Goal: Transaction & Acquisition: Purchase product/service

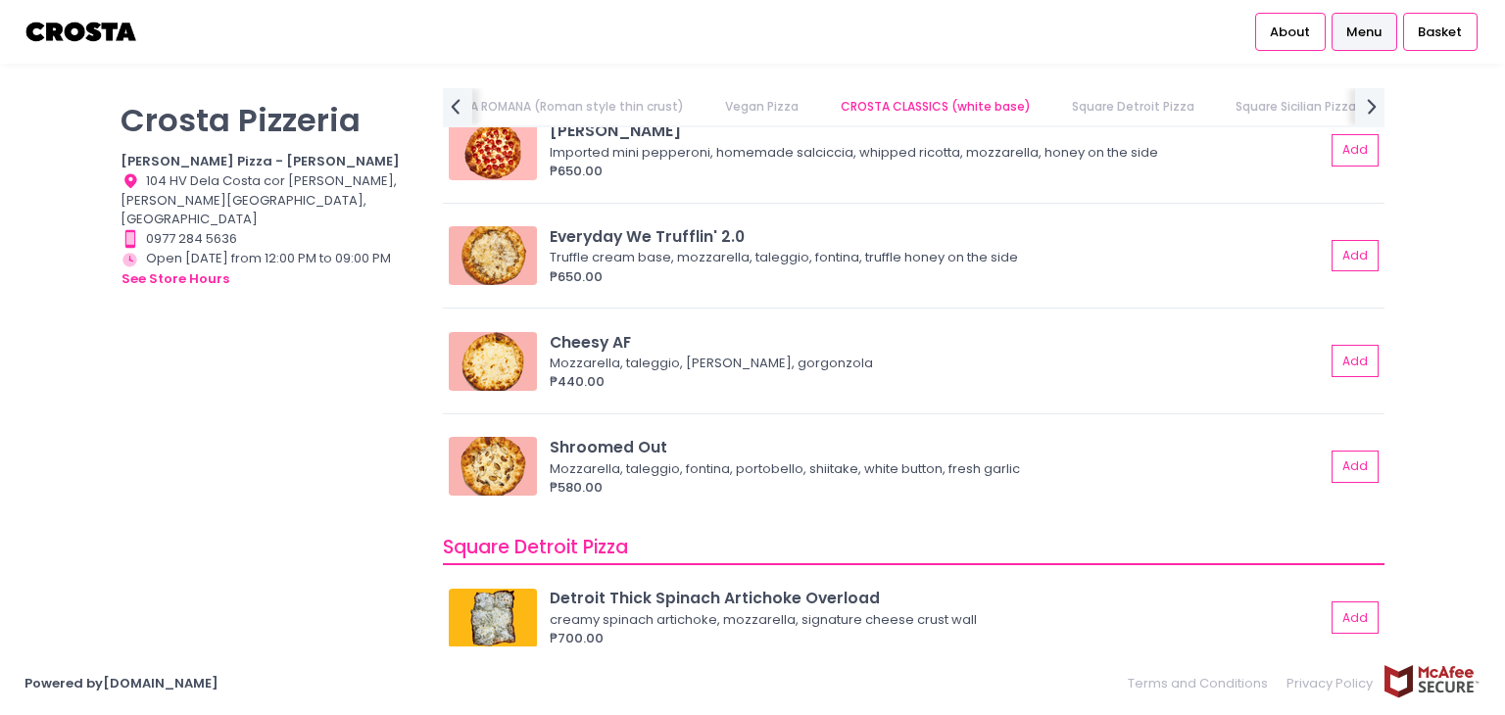
scroll to position [1767, 0]
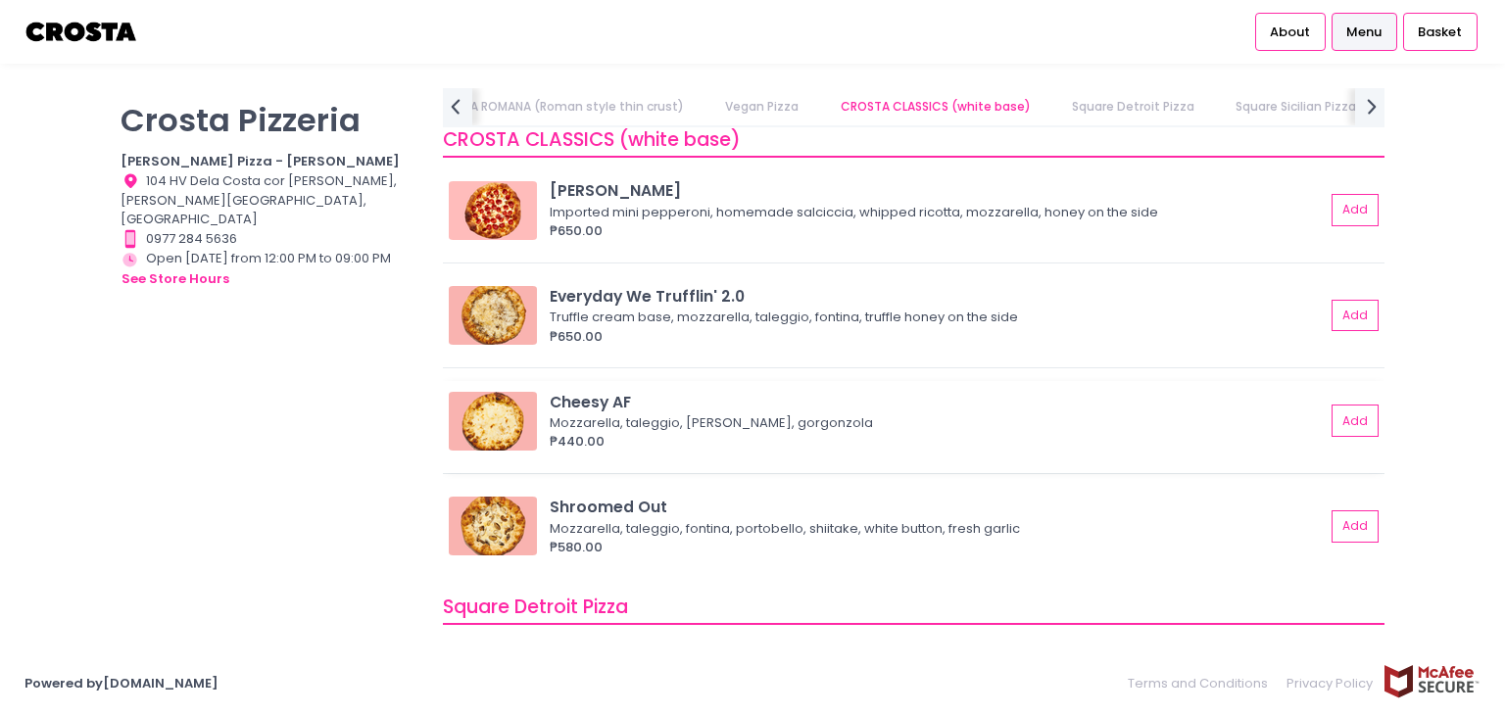
click at [641, 424] on div "Mozzarella, taleggio, [PERSON_NAME], gorgonzola" at bounding box center [934, 423] width 769 height 20
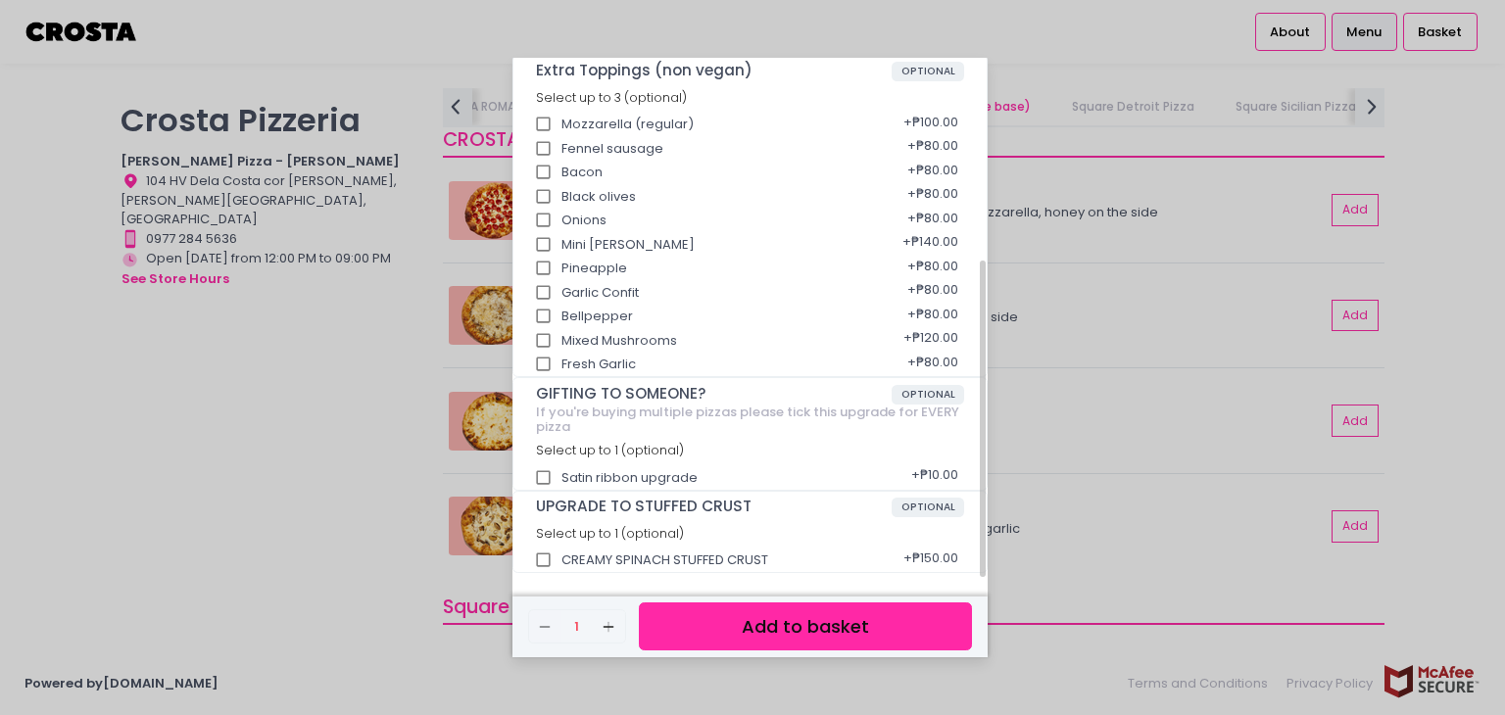
scroll to position [0, 0]
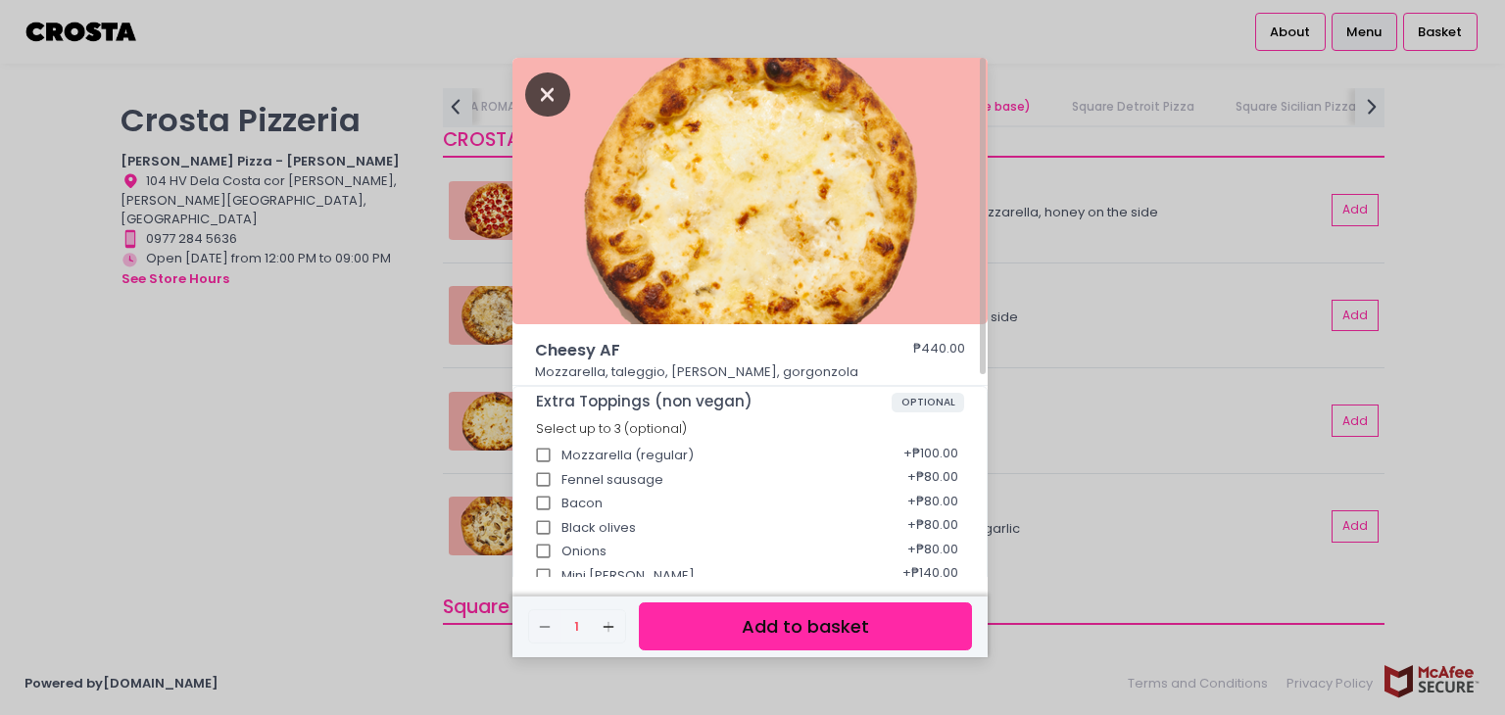
click at [538, 92] on icon "Close" at bounding box center [547, 95] width 45 height 44
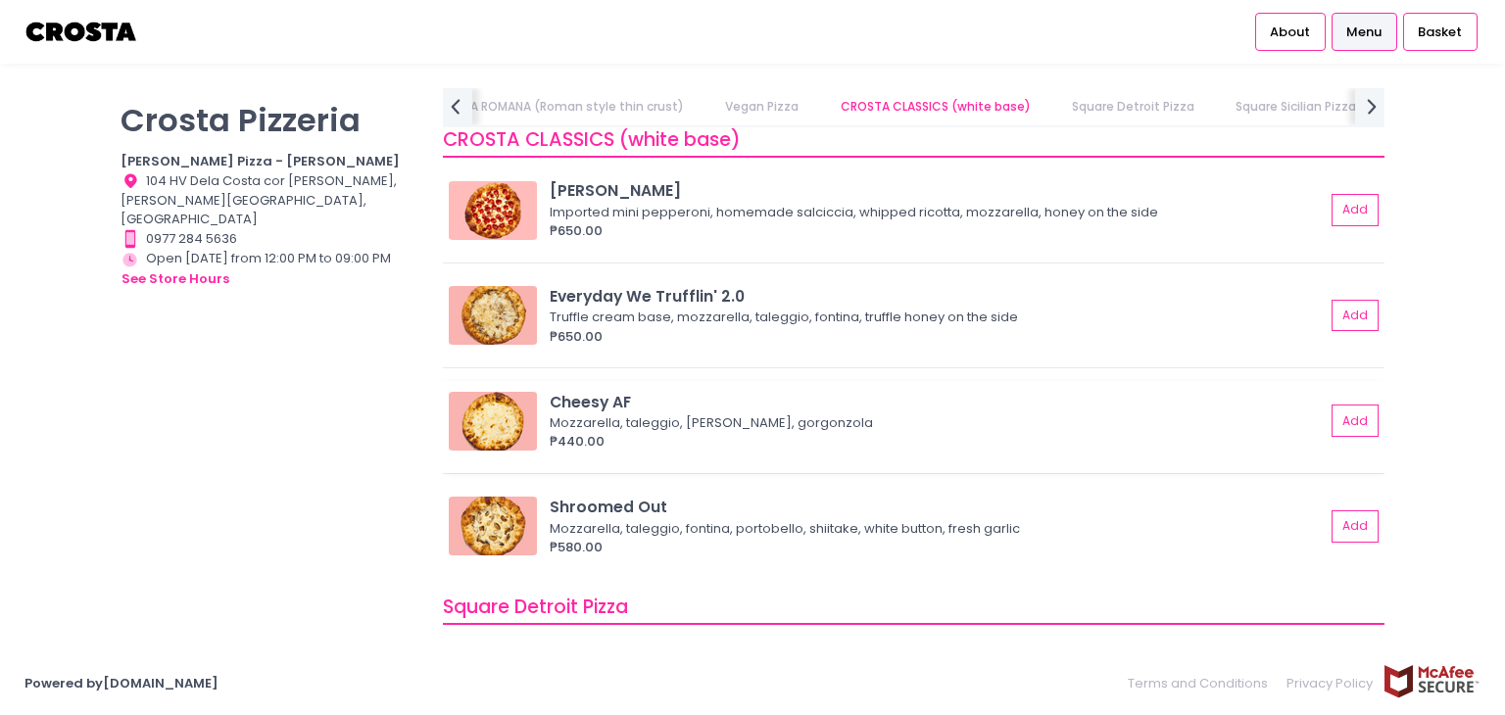
click at [485, 421] on img at bounding box center [493, 421] width 88 height 59
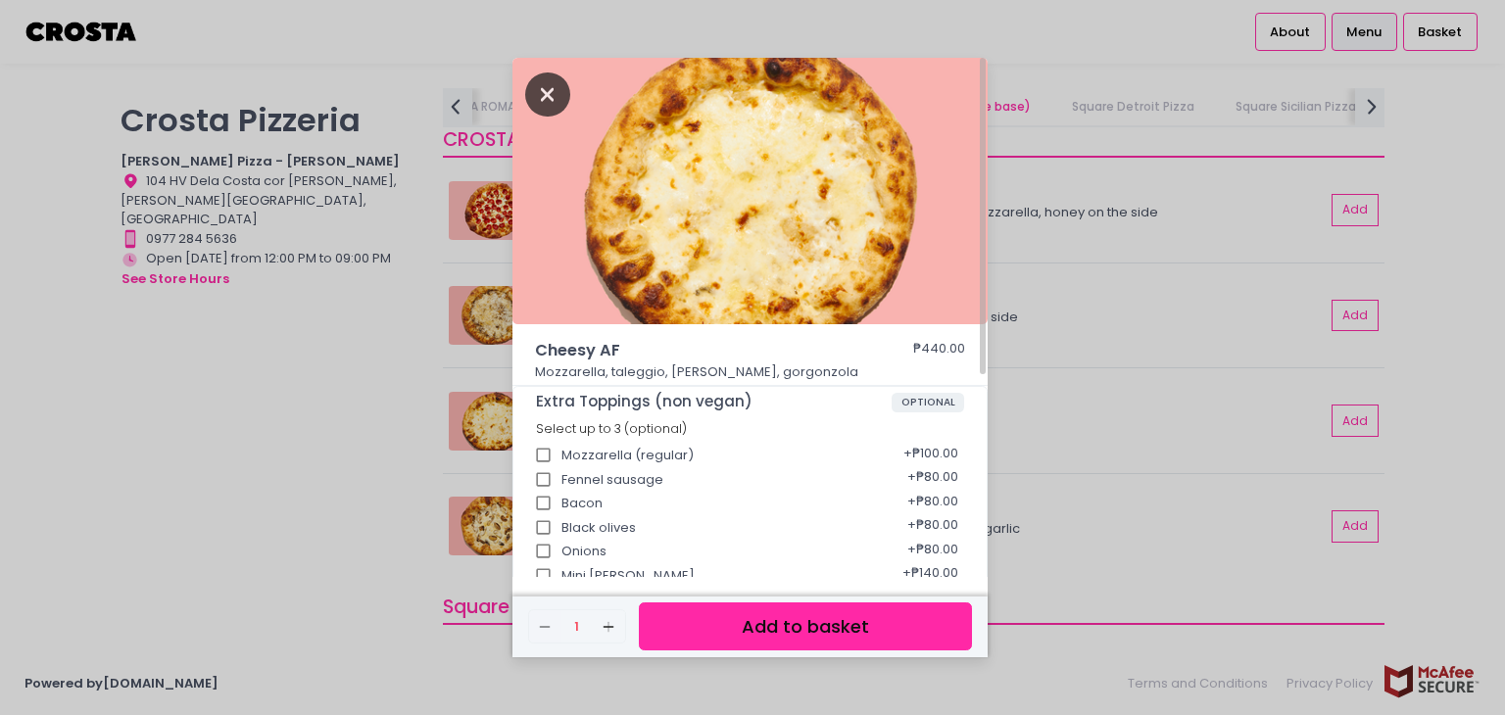
click at [548, 96] on icon "Close" at bounding box center [547, 95] width 45 height 44
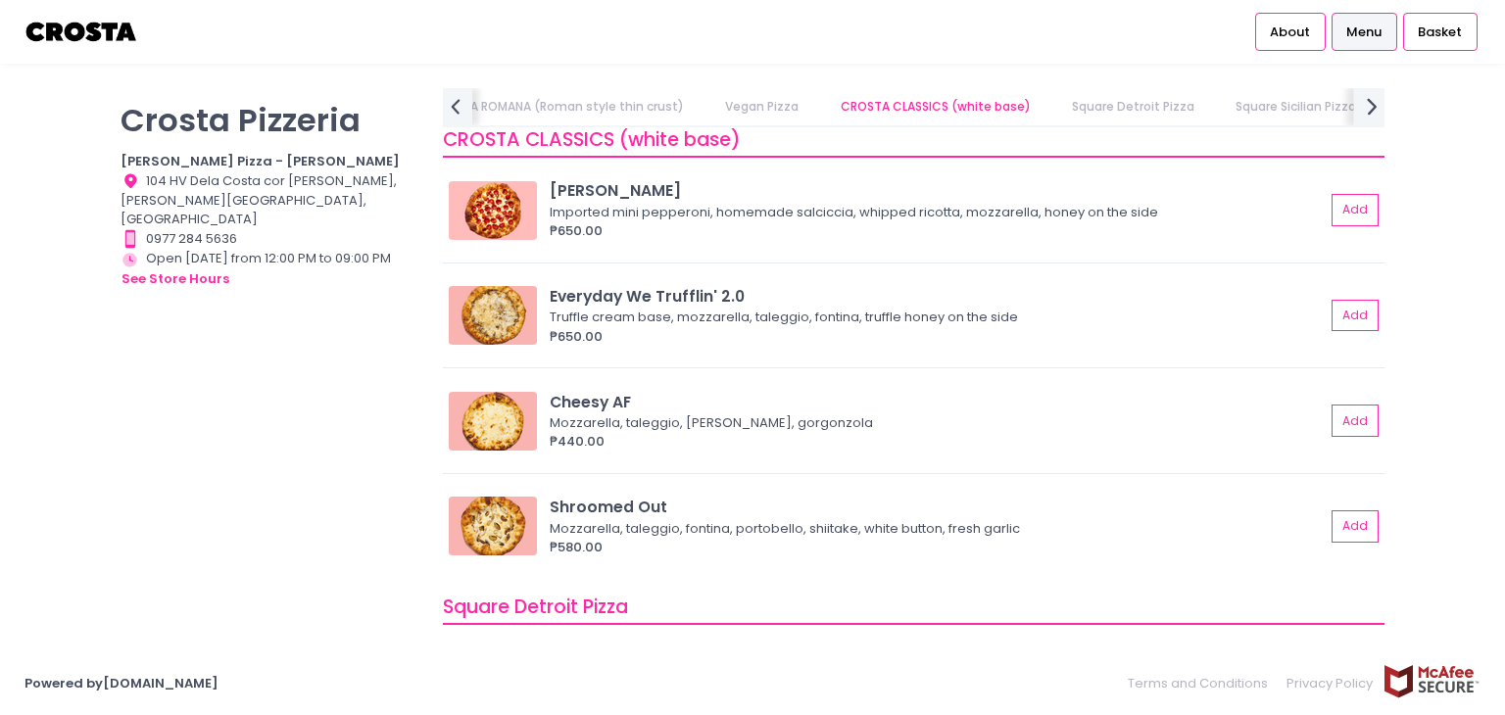
click at [1364, 109] on icon "next Created with Sketch." at bounding box center [1372, 106] width 28 height 28
click at [1364, 109] on div "PIZZA NUOVA (Yuichi Specials) SANDWICHES [PERSON_NAME] CLASSICS (red base) TOND…" at bounding box center [914, 107] width 942 height 39
click at [1364, 109] on link "DRINKS" at bounding box center [1364, 106] width 78 height 37
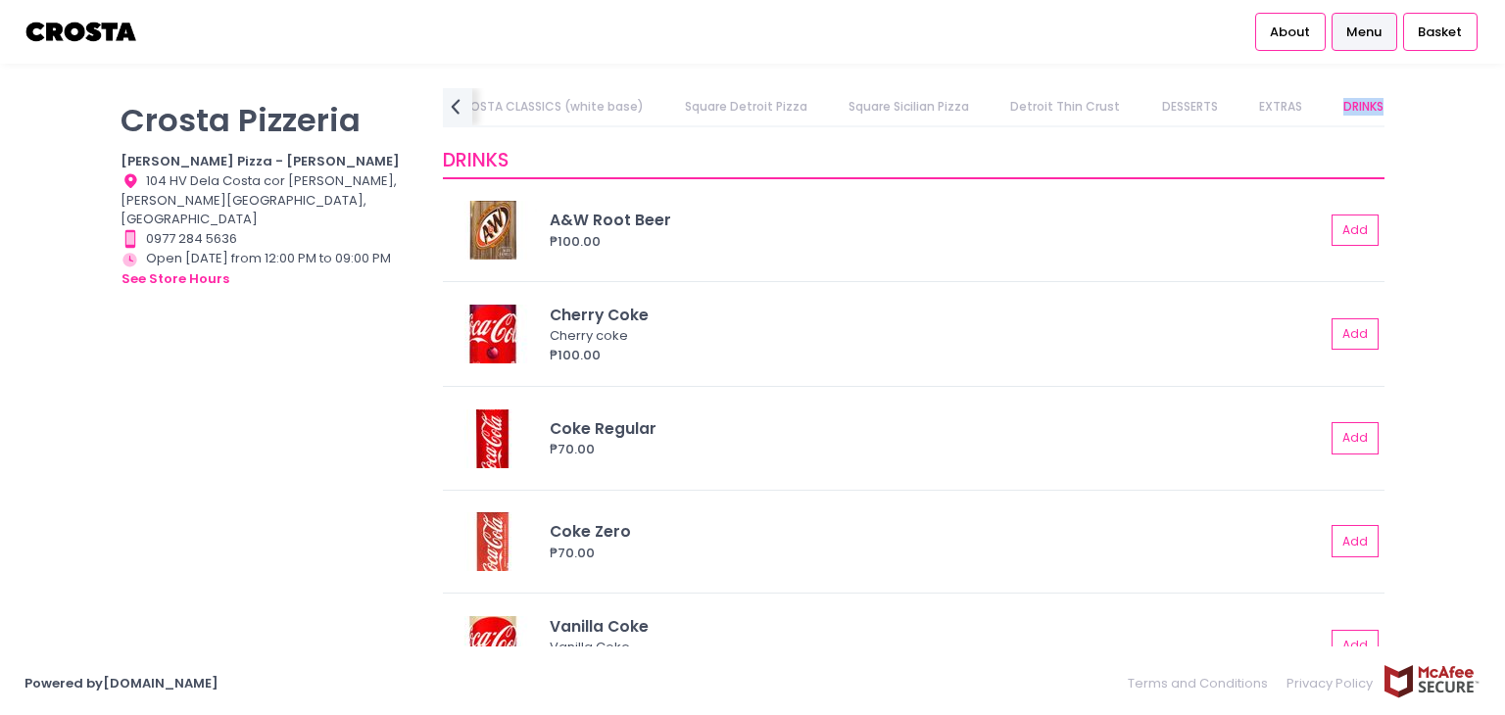
scroll to position [4452, 0]
